Goal: Transaction & Acquisition: Purchase product/service

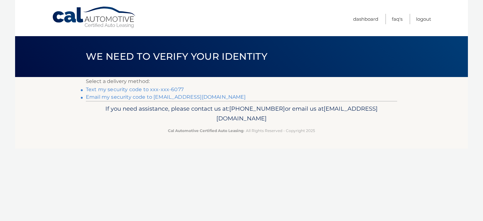
click at [149, 90] on link "Text my security code to xxx-xxx-6077" at bounding box center [135, 89] width 98 height 6
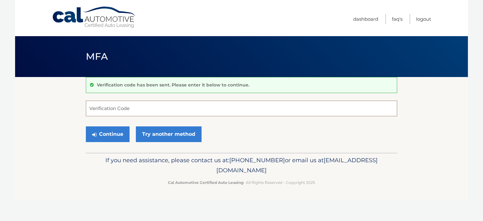
click at [122, 114] on input "Verification Code" at bounding box center [241, 109] width 311 height 16
type input "362152"
click at [113, 136] on button "Continue" at bounding box center [108, 134] width 44 height 16
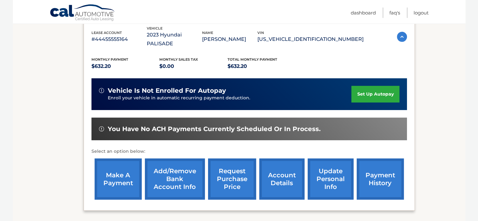
scroll to position [114, 0]
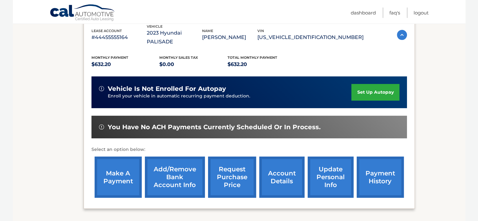
click at [109, 175] on link "make a payment" at bounding box center [118, 177] width 47 height 41
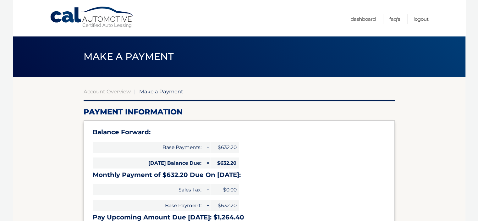
select select "ZGE3YTlkNzgtNTQ1Mi00NGZmLThmNDMtNjc0ZDIyNzA2NDVk"
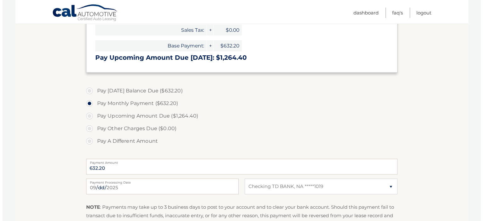
scroll to position [221, 0]
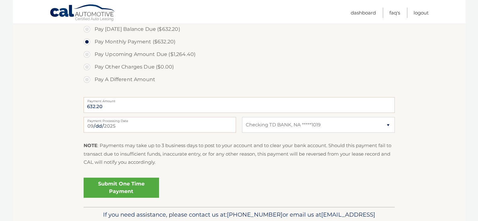
click at [122, 187] on link "Submit One Time Payment" at bounding box center [121, 188] width 75 height 20
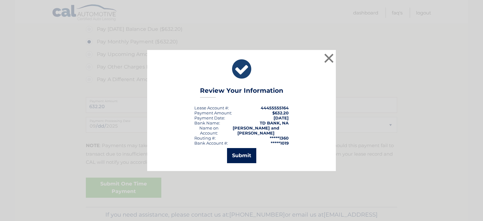
click at [243, 156] on button "Submit" at bounding box center [241, 155] width 29 height 15
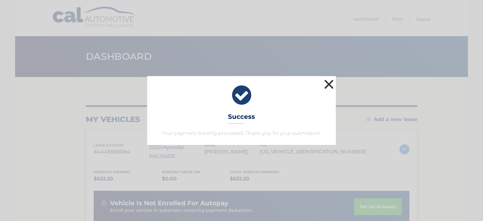
click at [330, 88] on button "×" at bounding box center [329, 84] width 13 height 13
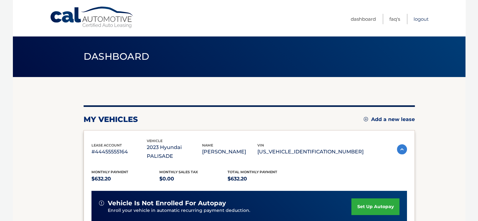
click at [420, 19] on link "Logout" at bounding box center [421, 19] width 15 height 10
